Goal: Transaction & Acquisition: Download file/media

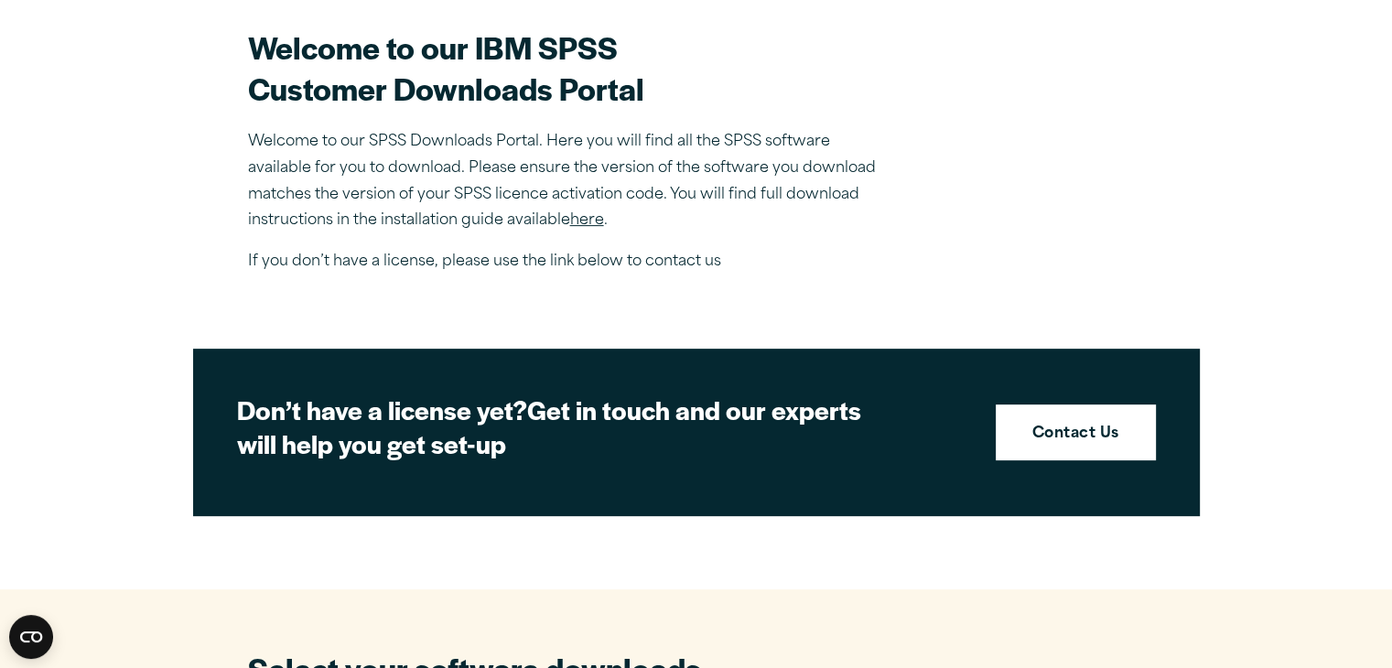
scroll to position [542, 0]
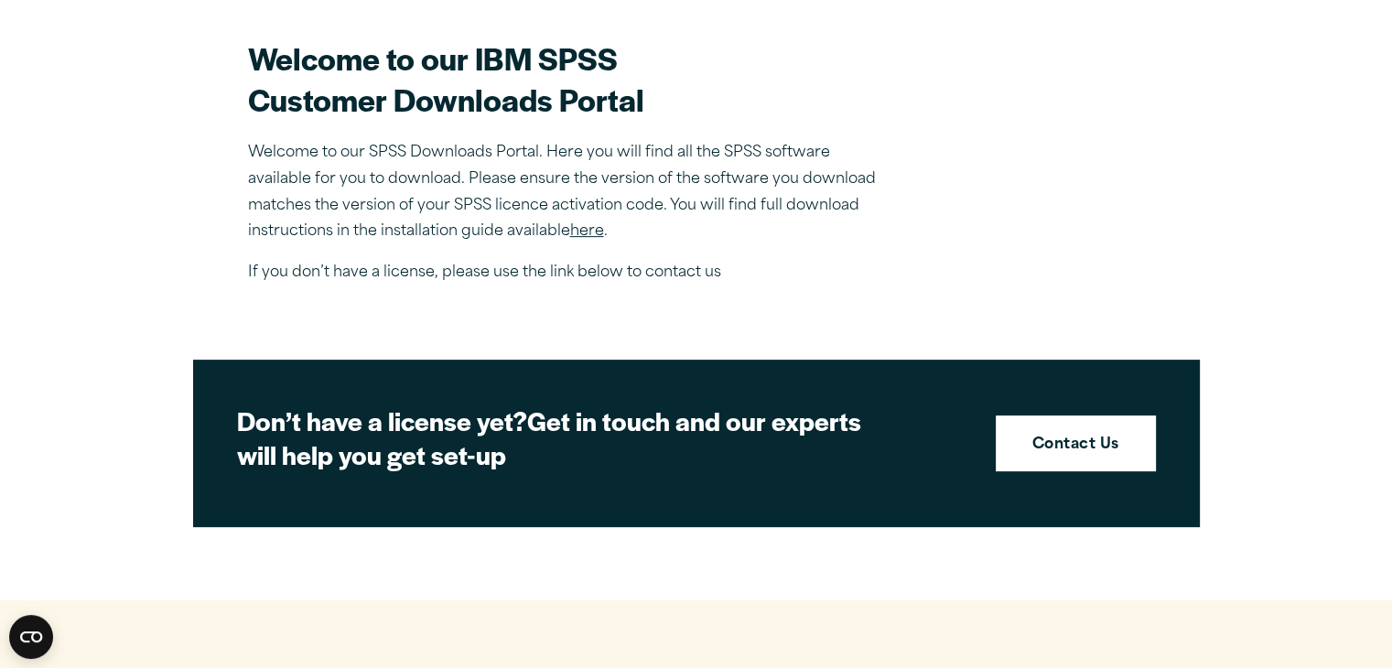
click at [589, 224] on link "here" at bounding box center [587, 231] width 34 height 15
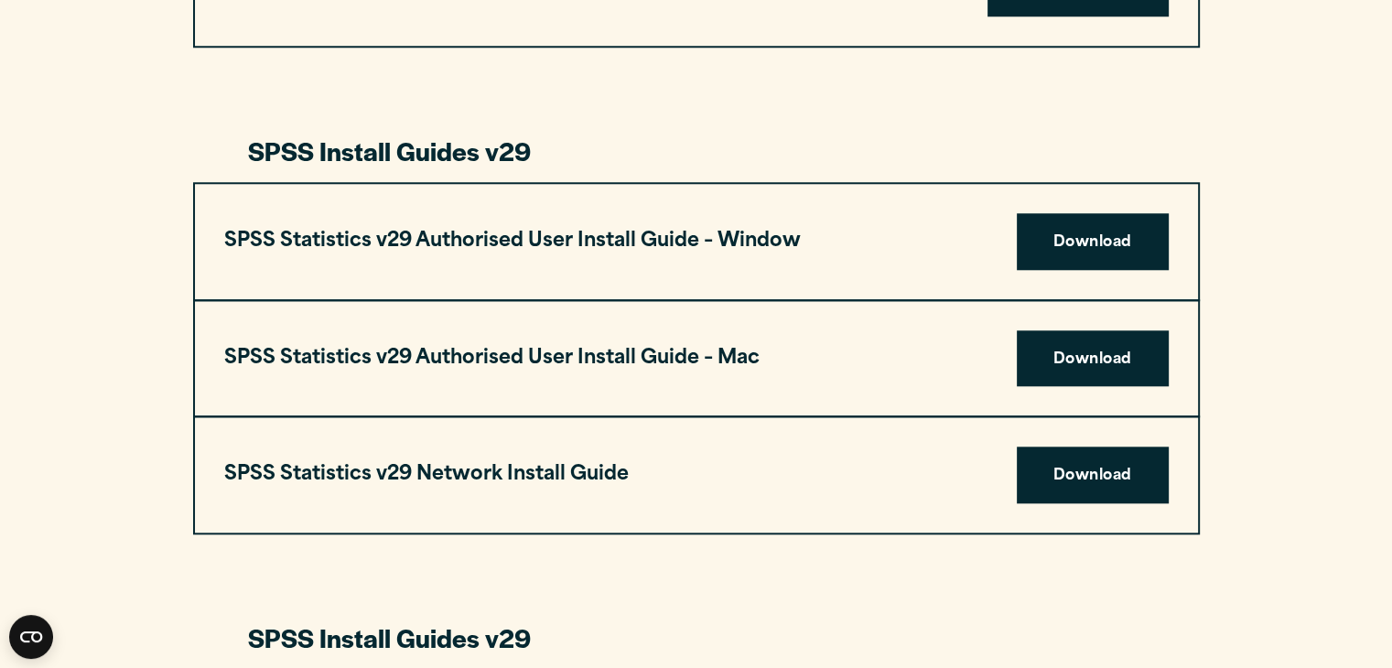
scroll to position [1746, 0]
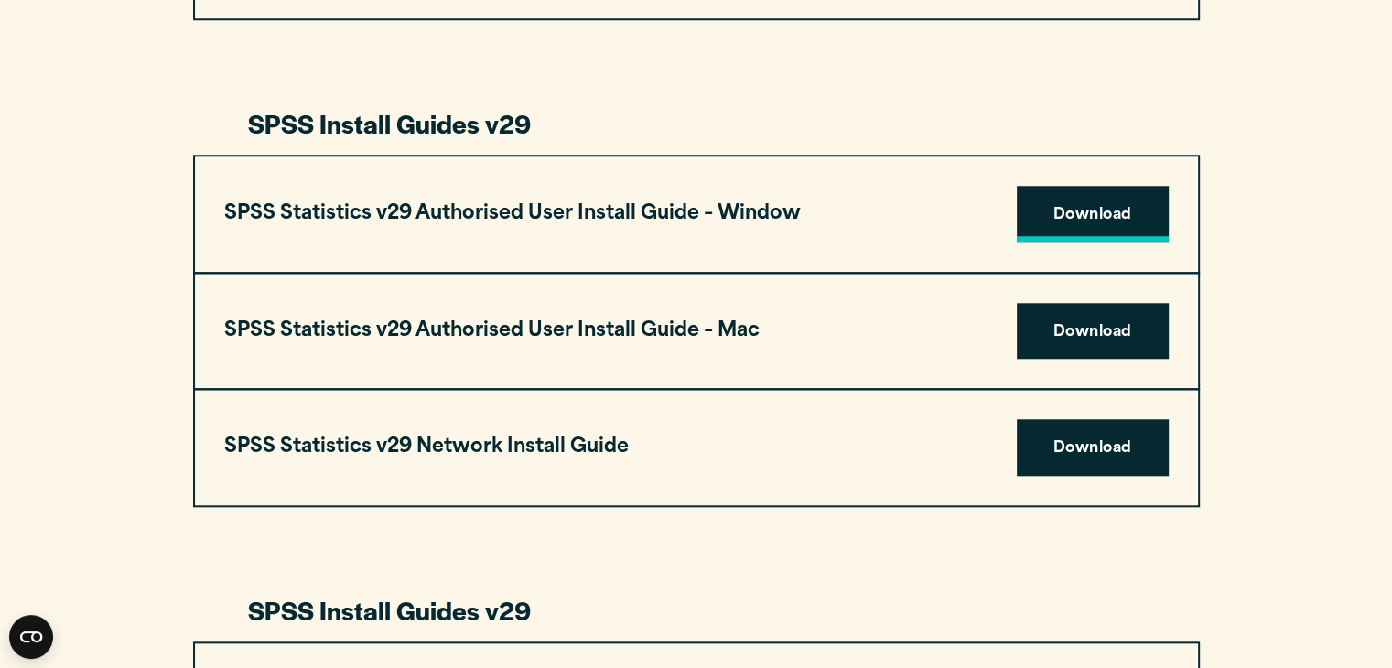
click at [1073, 210] on link "Download" at bounding box center [1093, 214] width 152 height 57
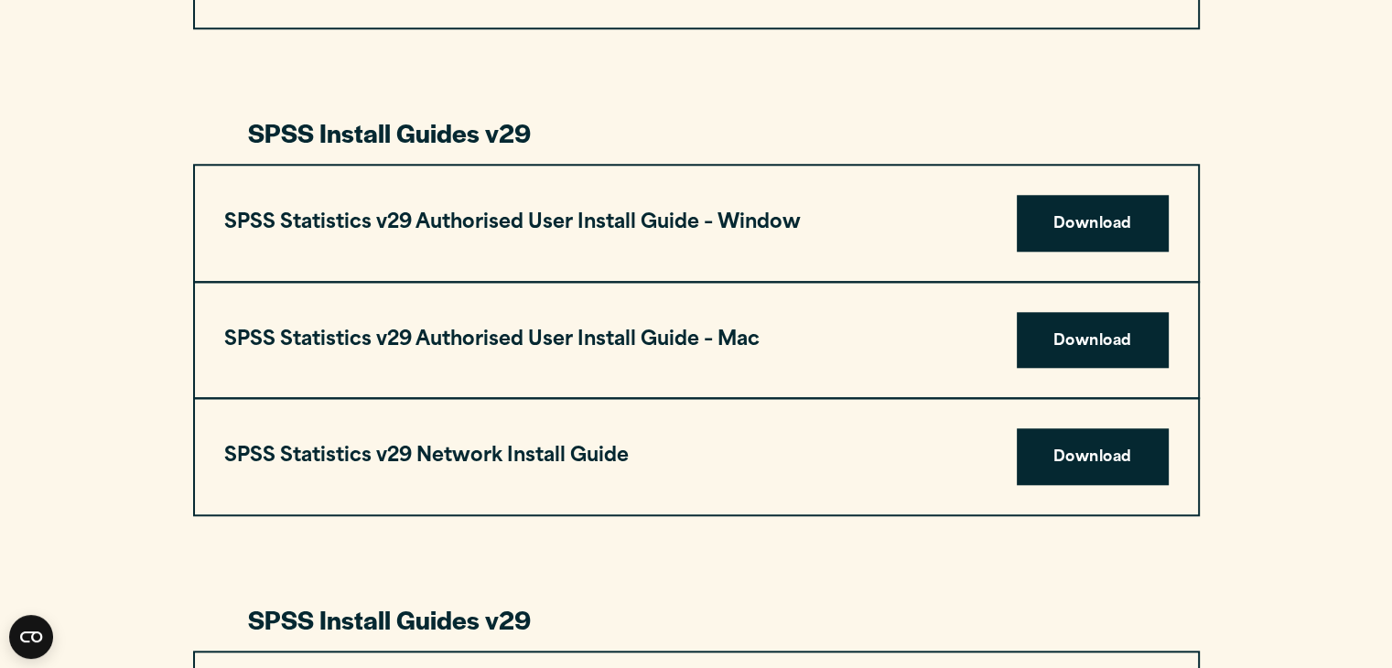
scroll to position [1724, 0]
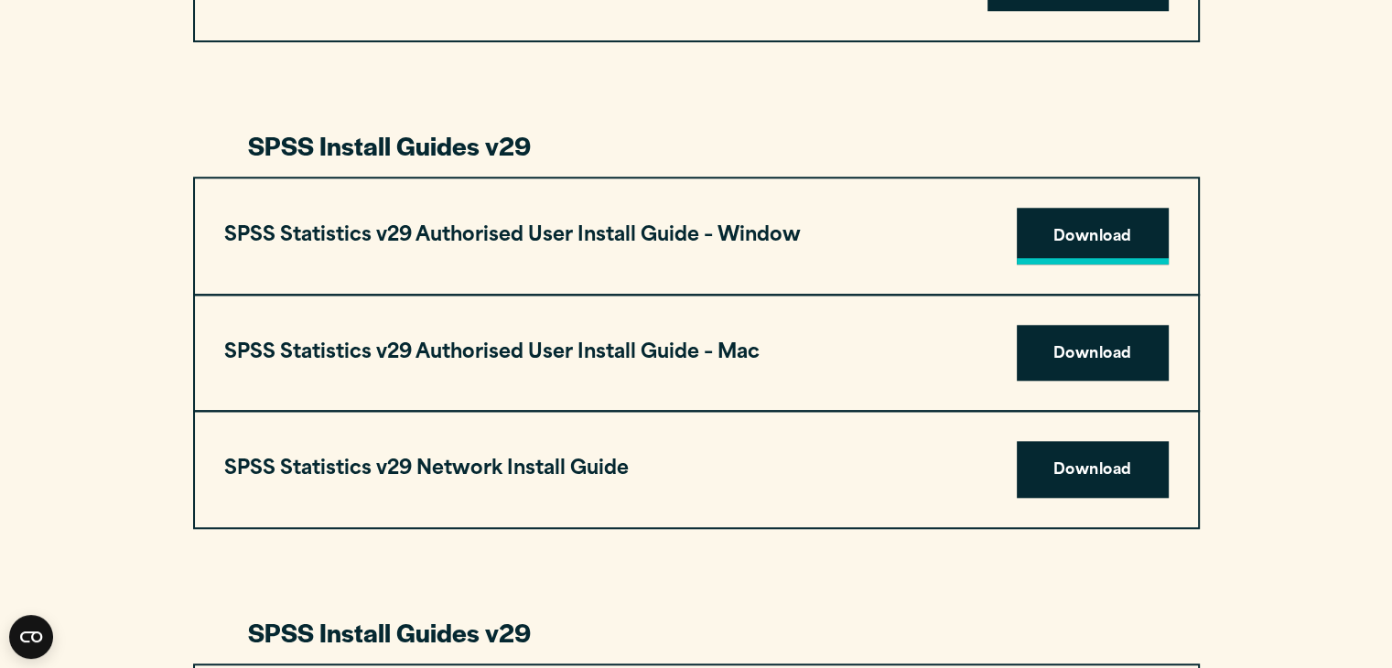
click at [1084, 243] on link "Download" at bounding box center [1093, 236] width 152 height 57
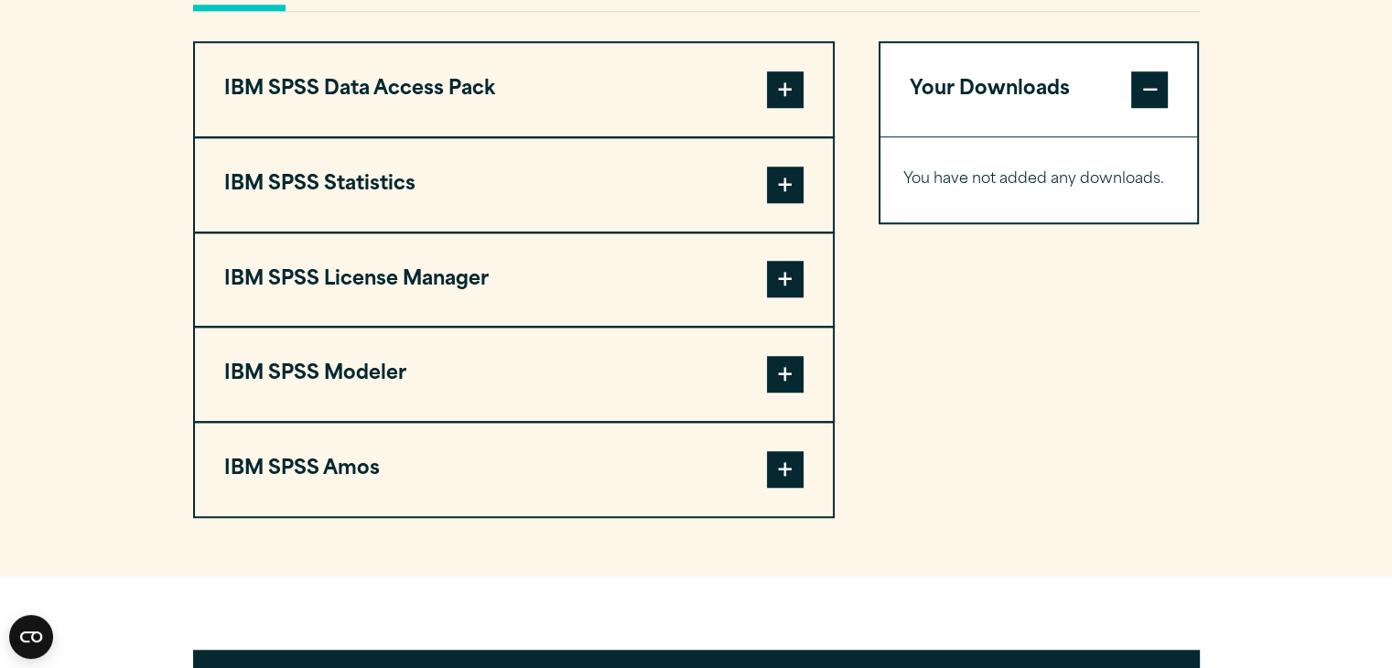
scroll to position [1446, 0]
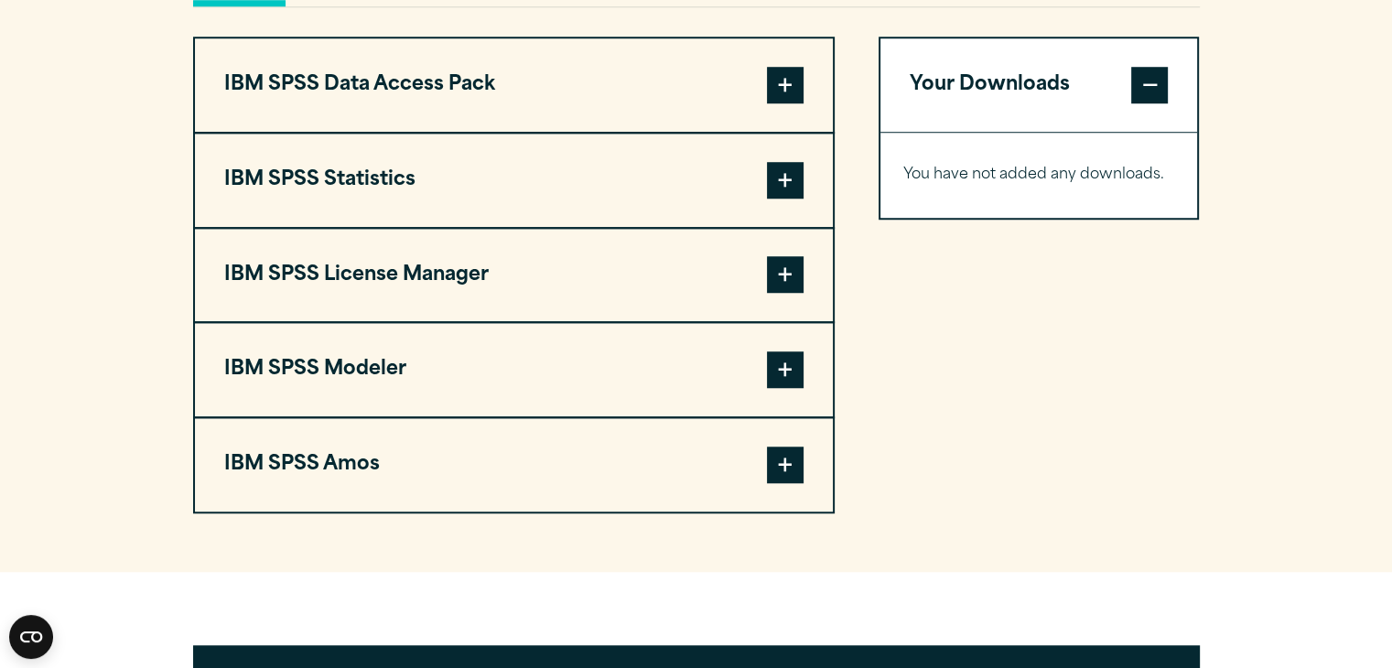
click at [792, 177] on span at bounding box center [785, 180] width 37 height 37
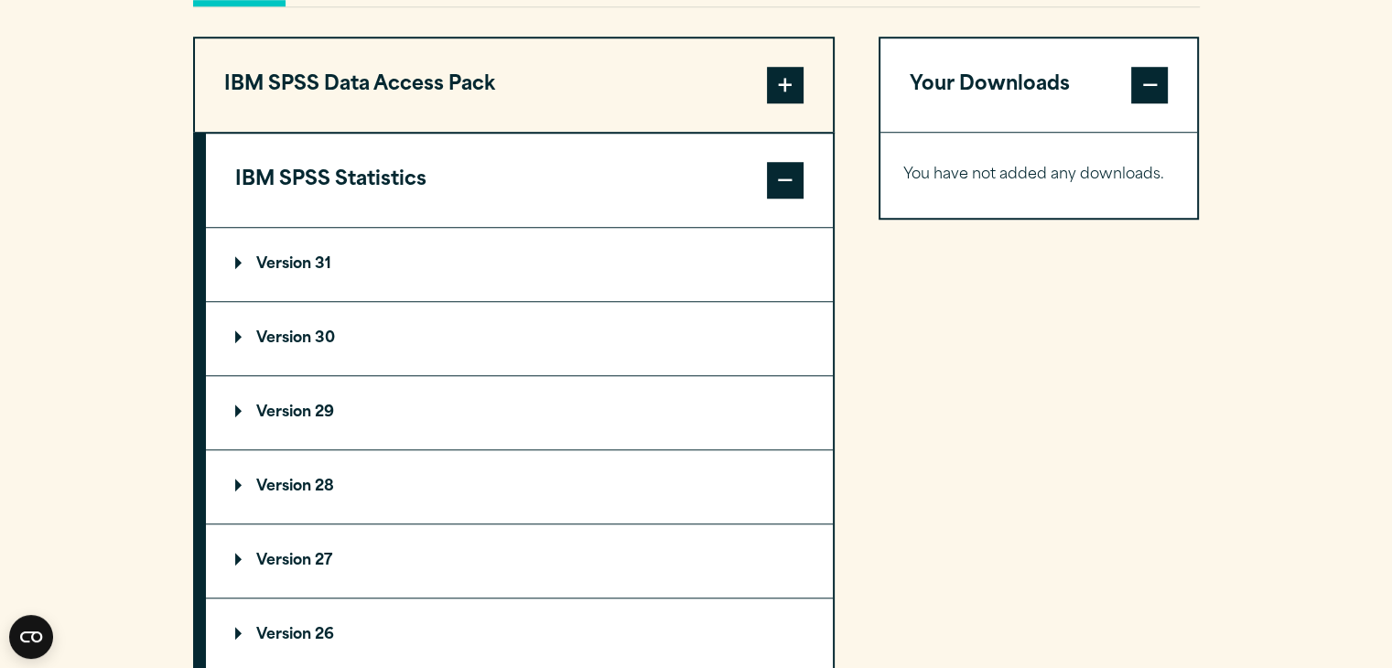
click at [238, 408] on p "Version 29" at bounding box center [284, 412] width 99 height 15
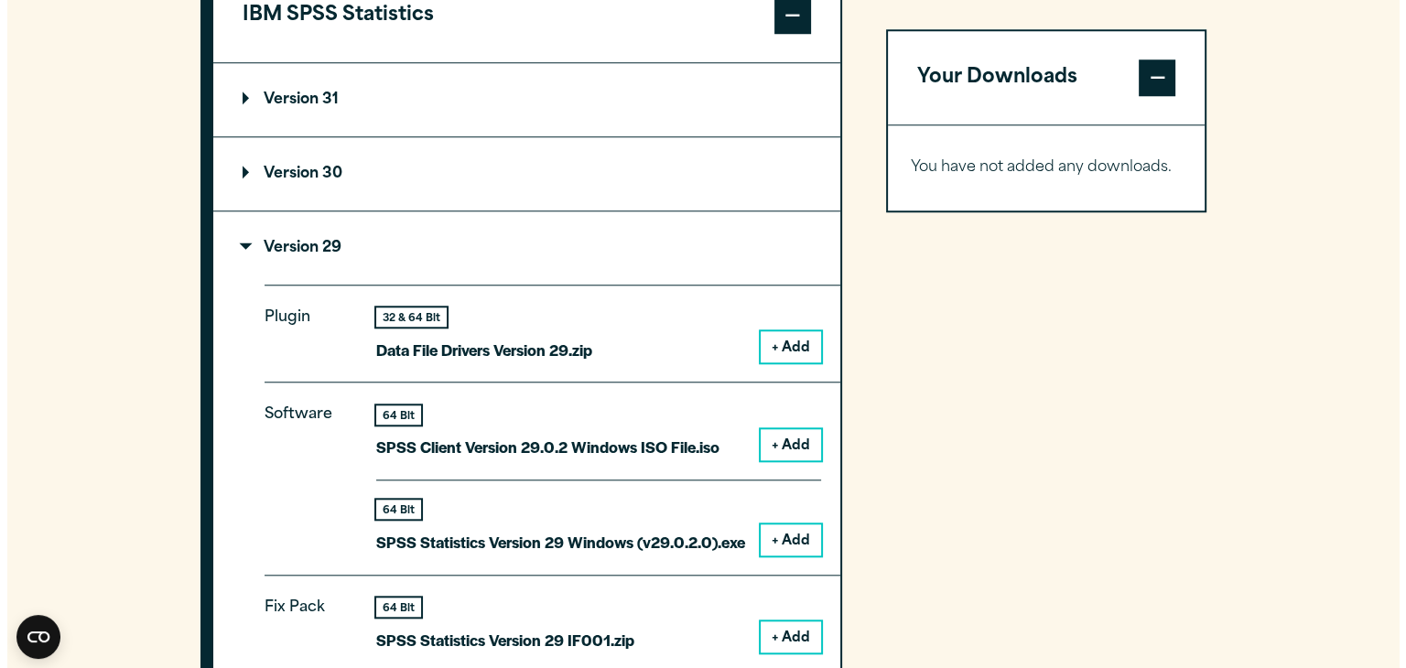
scroll to position [1617, 0]
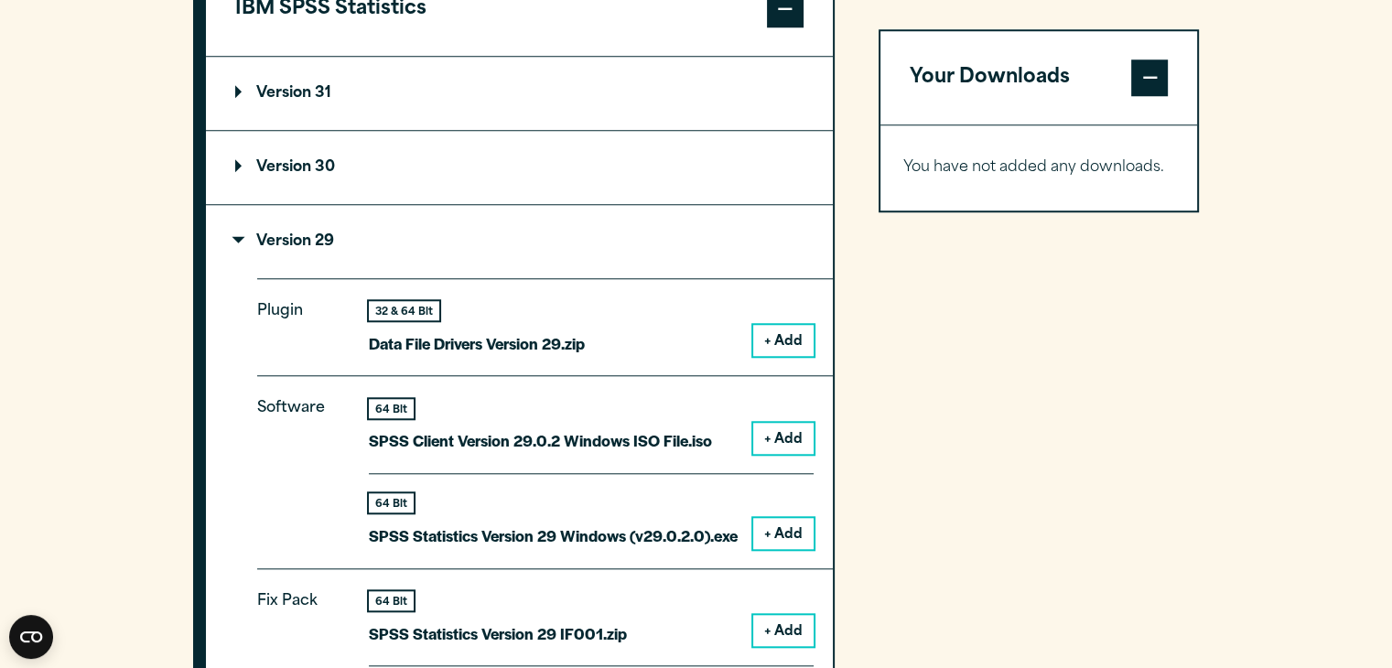
click at [787, 522] on button "+ Add" at bounding box center [783, 533] width 60 height 31
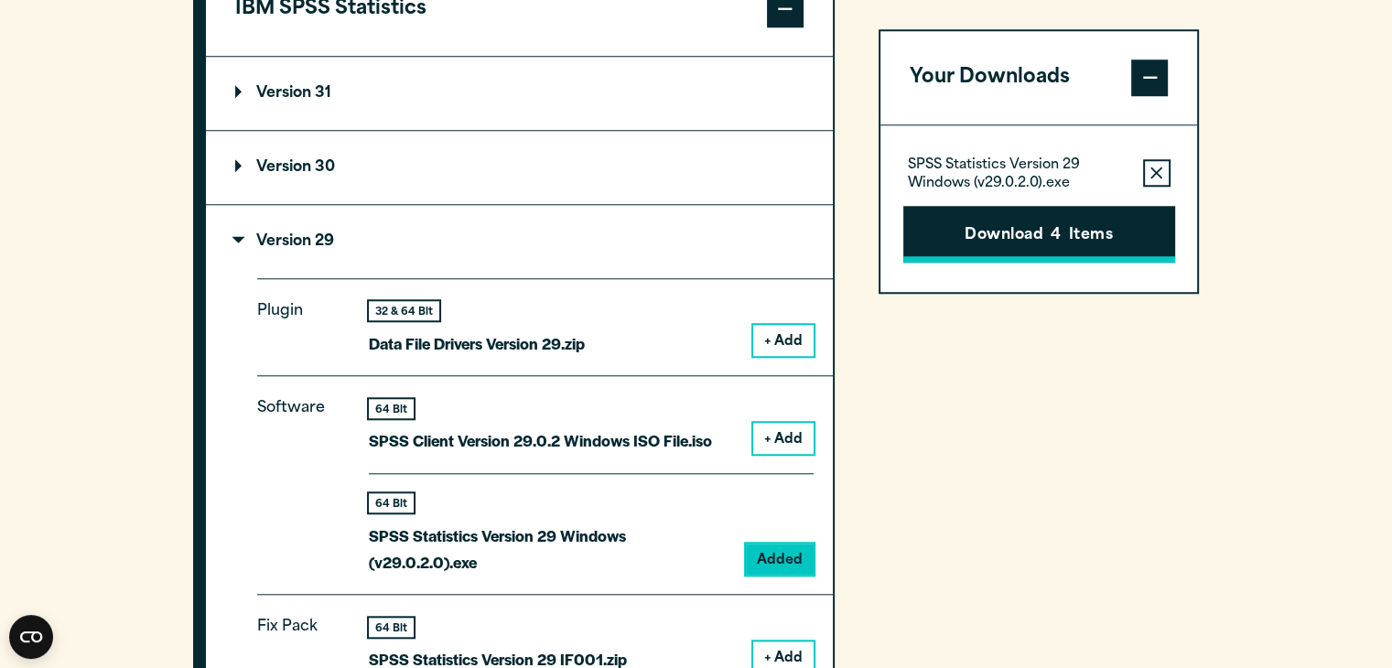
click at [999, 237] on button "Download 4 Items" at bounding box center [1039, 234] width 272 height 57
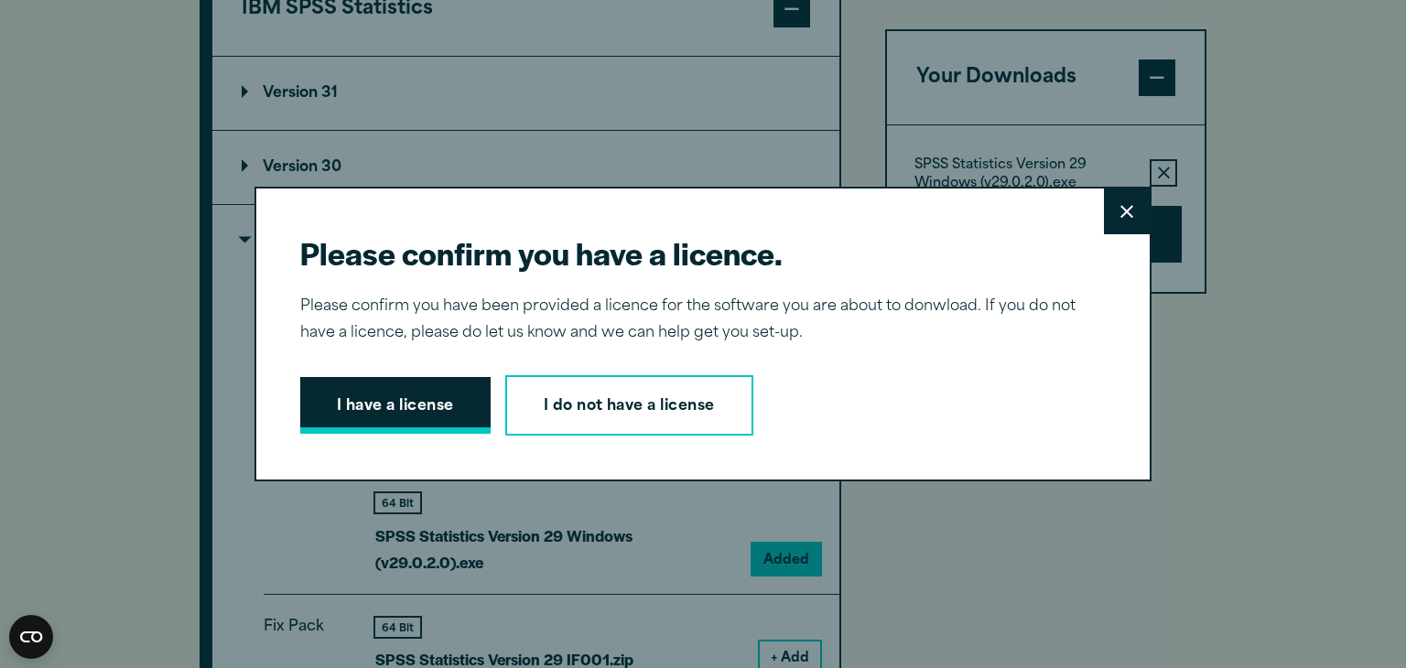
click at [392, 405] on button "I have a license" at bounding box center [395, 405] width 190 height 57
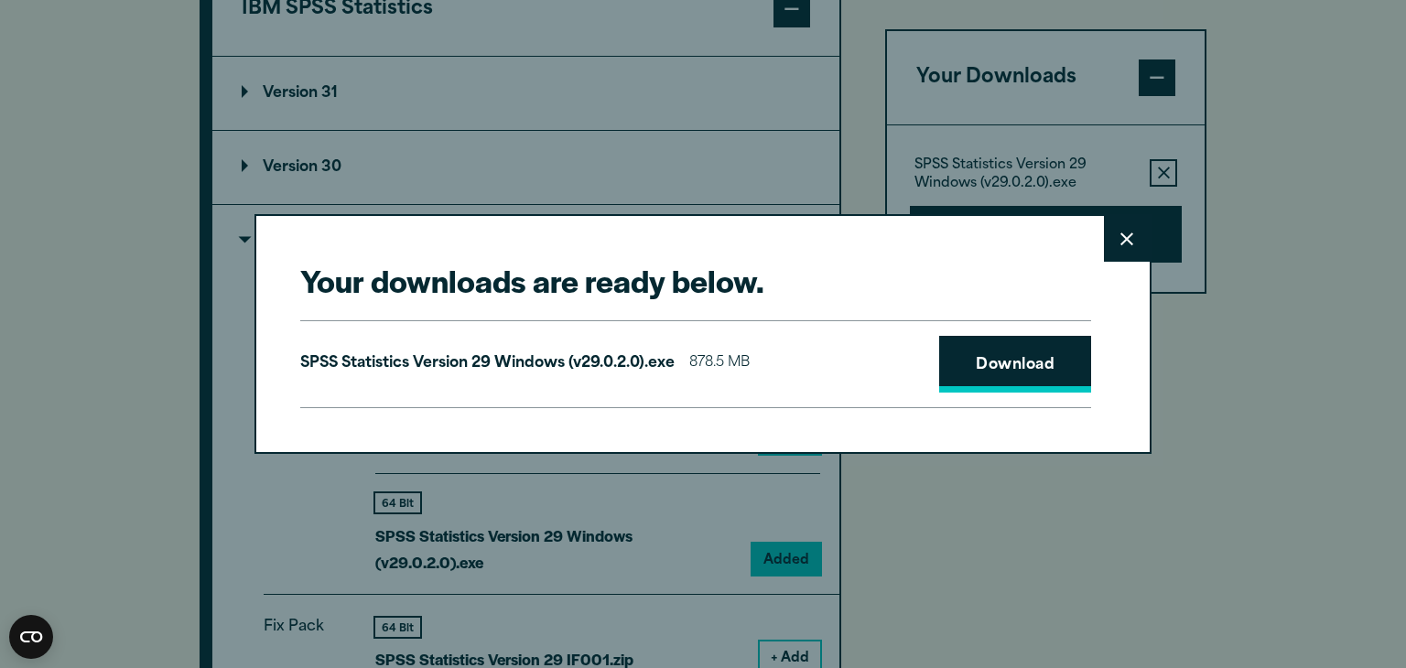
click at [979, 369] on link "Download" at bounding box center [1015, 364] width 152 height 57
